Goal: Find specific page/section: Find specific page/section

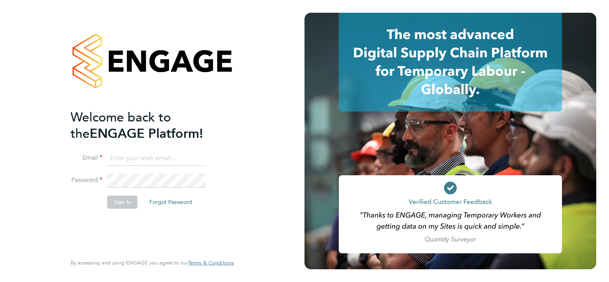
type input "[PERSON_NAME][EMAIL_ADDRESS][PERSON_NAME][DOMAIN_NAME]"
click at [118, 207] on button "Sign In" at bounding box center [122, 202] width 30 height 13
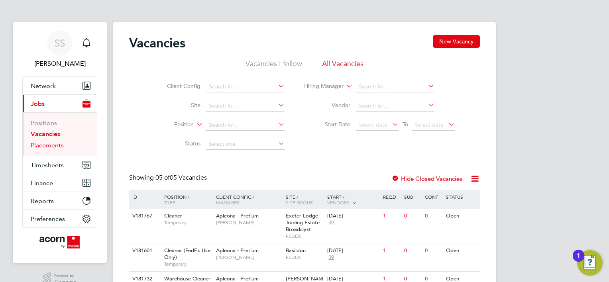
click at [48, 148] on link "Placements" at bounding box center [47, 145] width 33 height 8
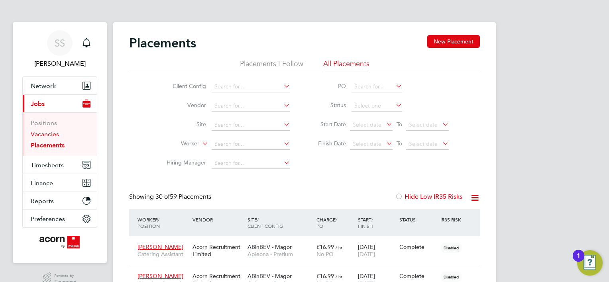
click at [46, 135] on link "Vacancies" at bounding box center [45, 134] width 28 height 8
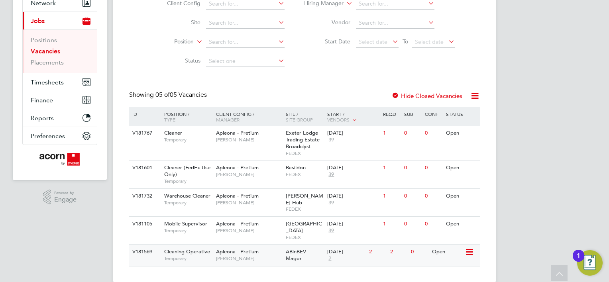
click at [299, 248] on span "ABinBEV - Magor" at bounding box center [297, 255] width 23 height 14
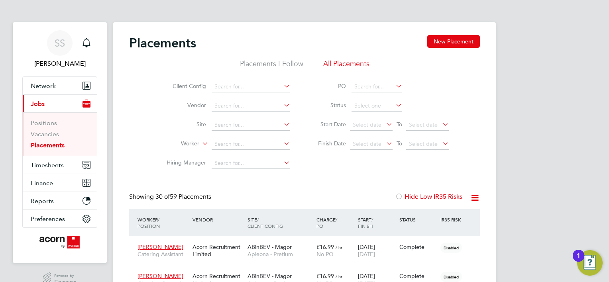
scroll to position [23, 55]
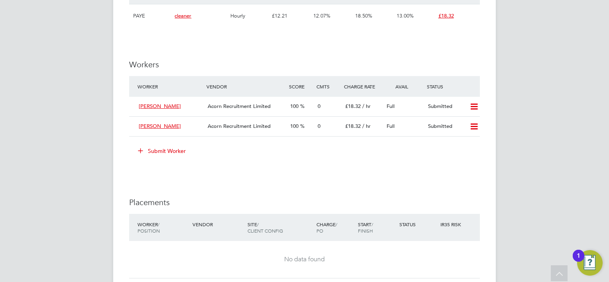
scroll to position [558, 0]
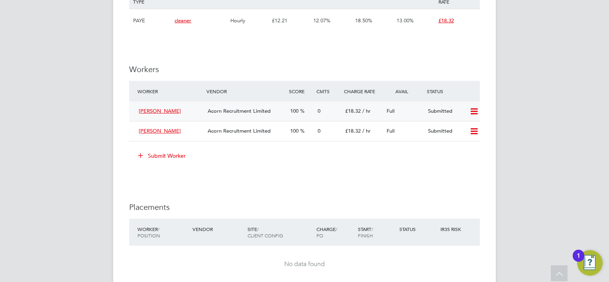
click at [470, 111] on icon at bounding box center [474, 111] width 10 height 6
drag, startPoint x: 414, startPoint y: 175, endPoint x: 411, endPoint y: 170, distance: 5.7
click at [414, 175] on div "IR35 Determination IR35 Status Disabled for this client. This feature can be en…" at bounding box center [304, 37] width 350 height 852
